Goal: Find specific page/section

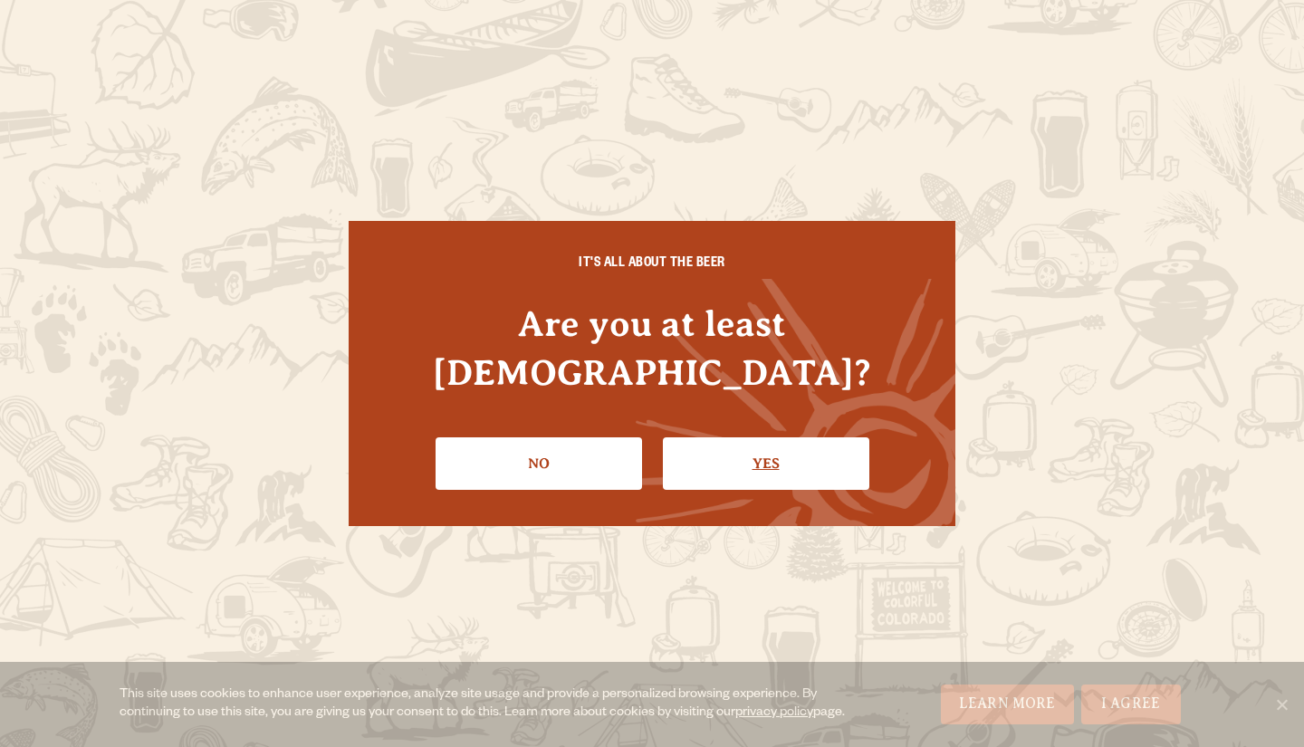
click at [728, 437] on link "Yes" at bounding box center [766, 463] width 206 height 53
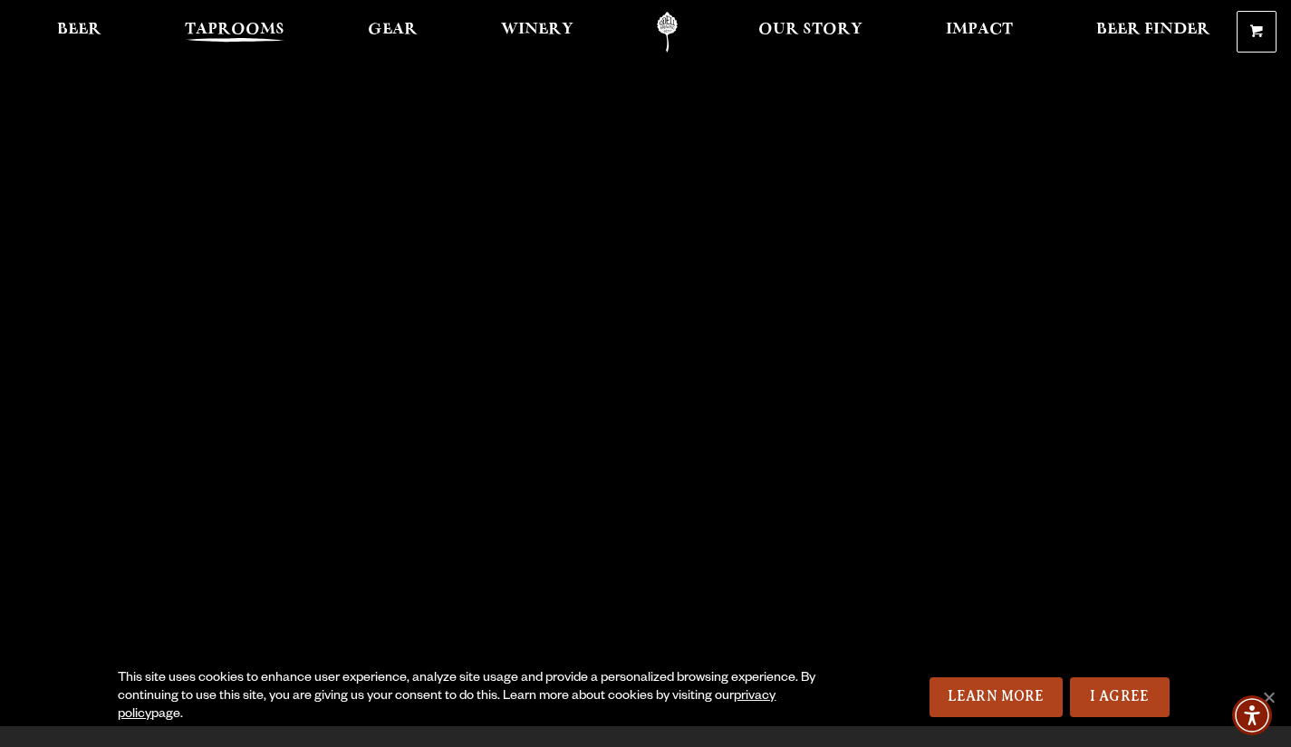
click at [247, 29] on span "Taprooms" at bounding box center [235, 30] width 100 height 14
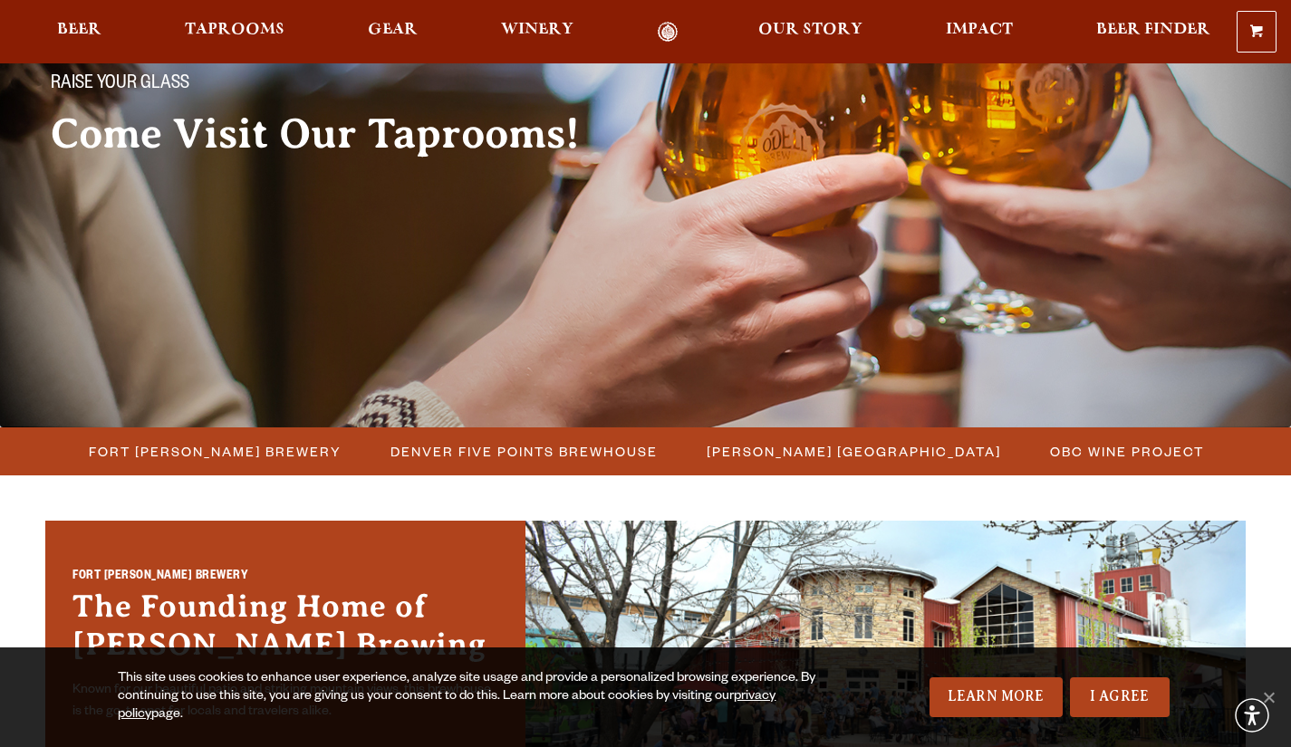
scroll to position [162, 0]
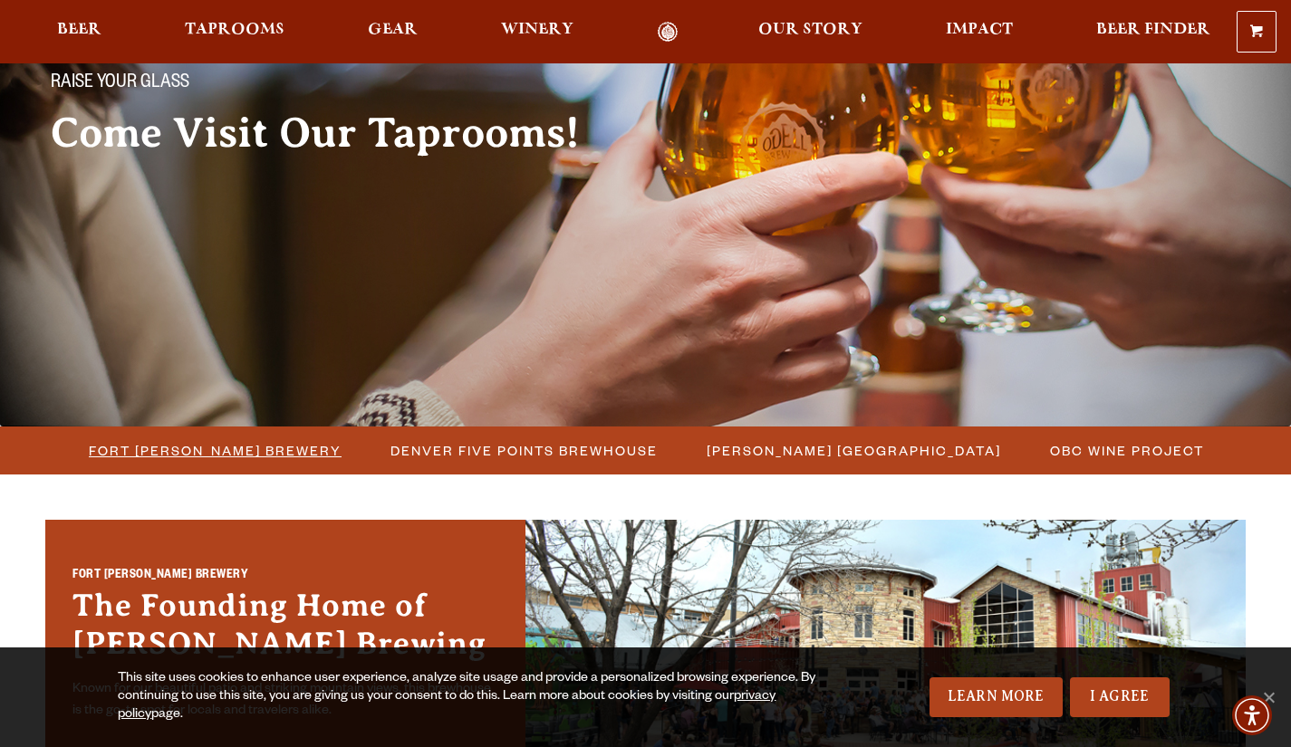
click at [217, 461] on span "Fort [PERSON_NAME] Brewery" at bounding box center [215, 450] width 253 height 26
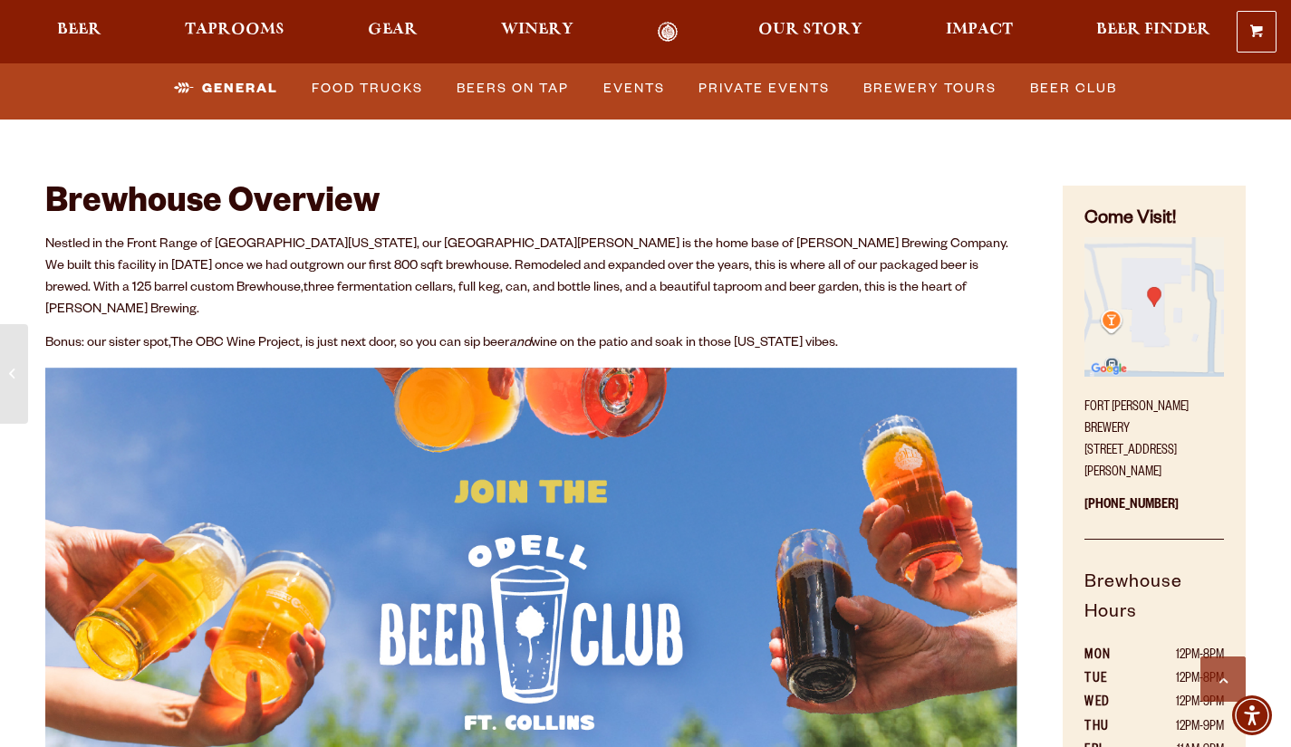
scroll to position [713, 0]
click at [809, 81] on link "Private Events" at bounding box center [764, 89] width 146 height 42
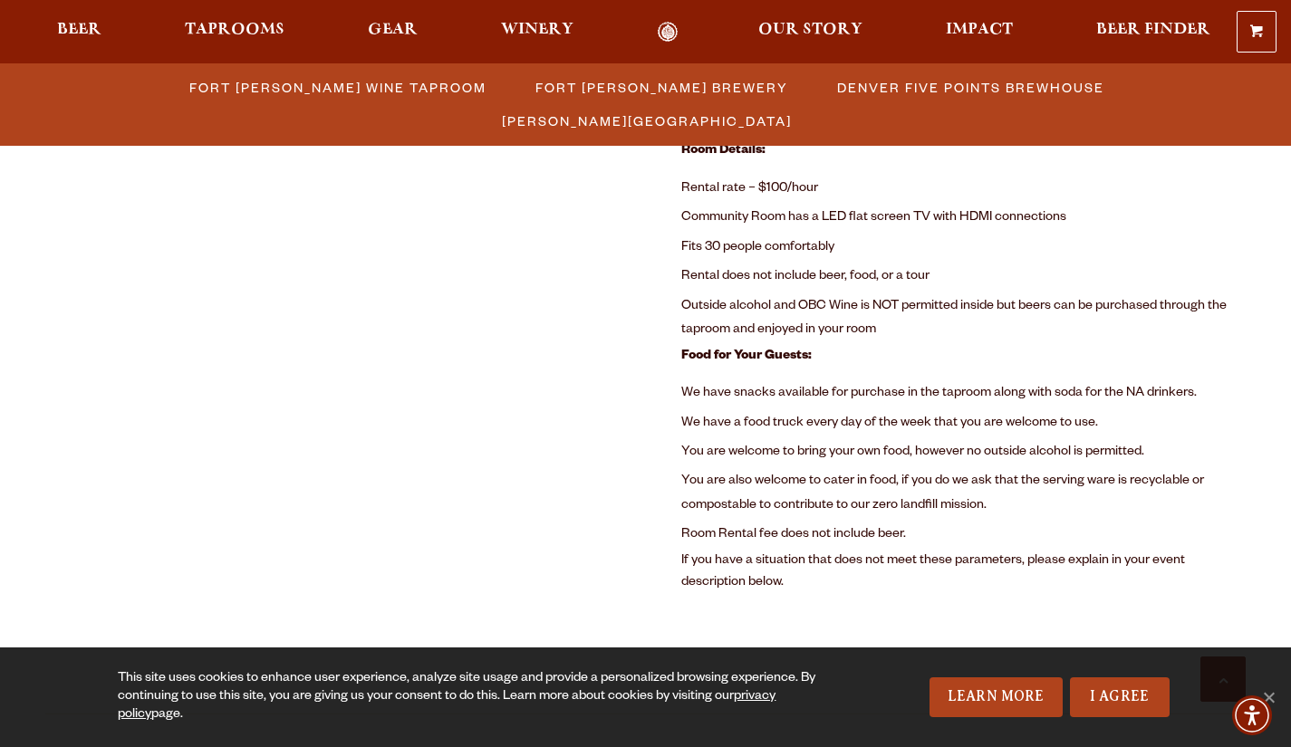
scroll to position [1252, 0]
